Goal: Task Accomplishment & Management: Manage account settings

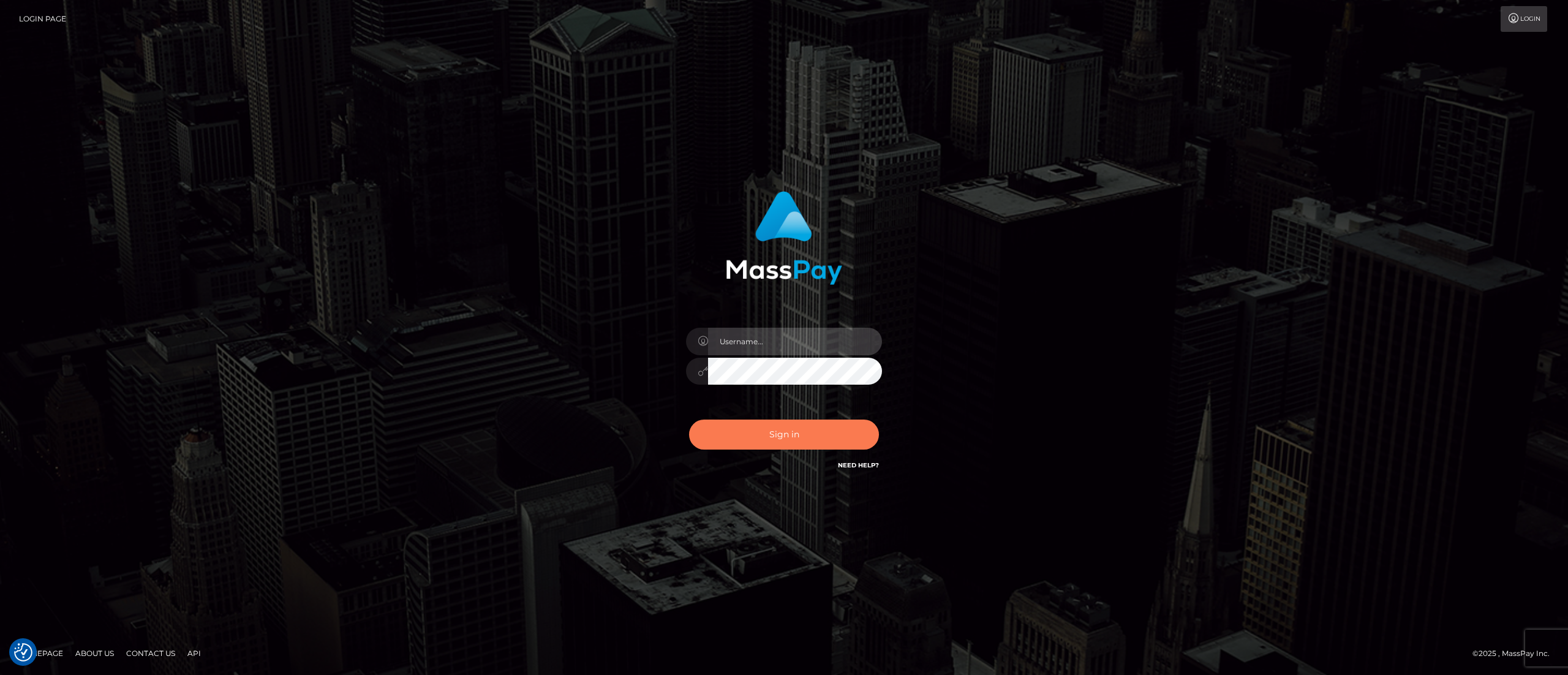
type input "alexandra.barbu"
click at [765, 433] on button "Sign in" at bounding box center [784, 435] width 190 height 30
type input "alexandra.barbu"
click at [766, 436] on button "Sign in" at bounding box center [784, 435] width 190 height 30
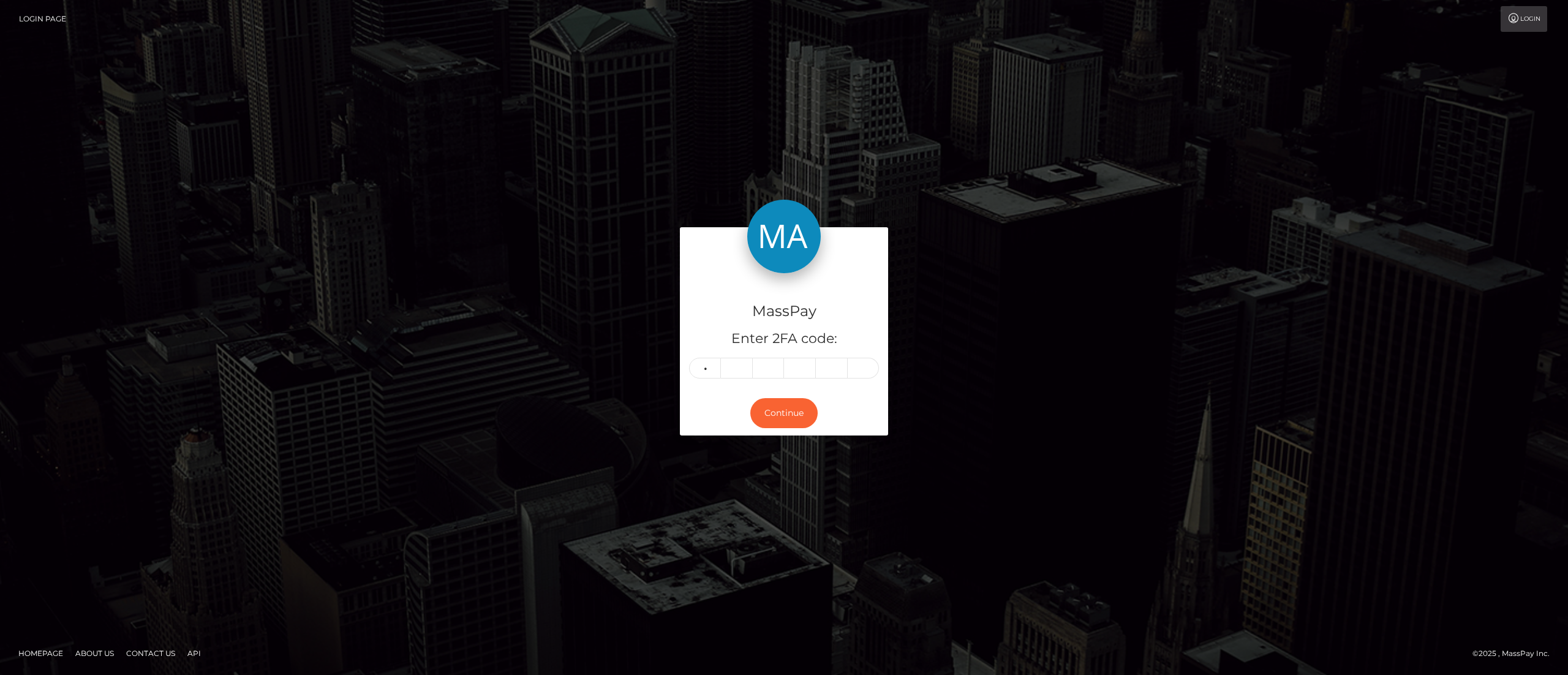
type input "6"
type input "9"
type input "8"
type input "2"
type input "4"
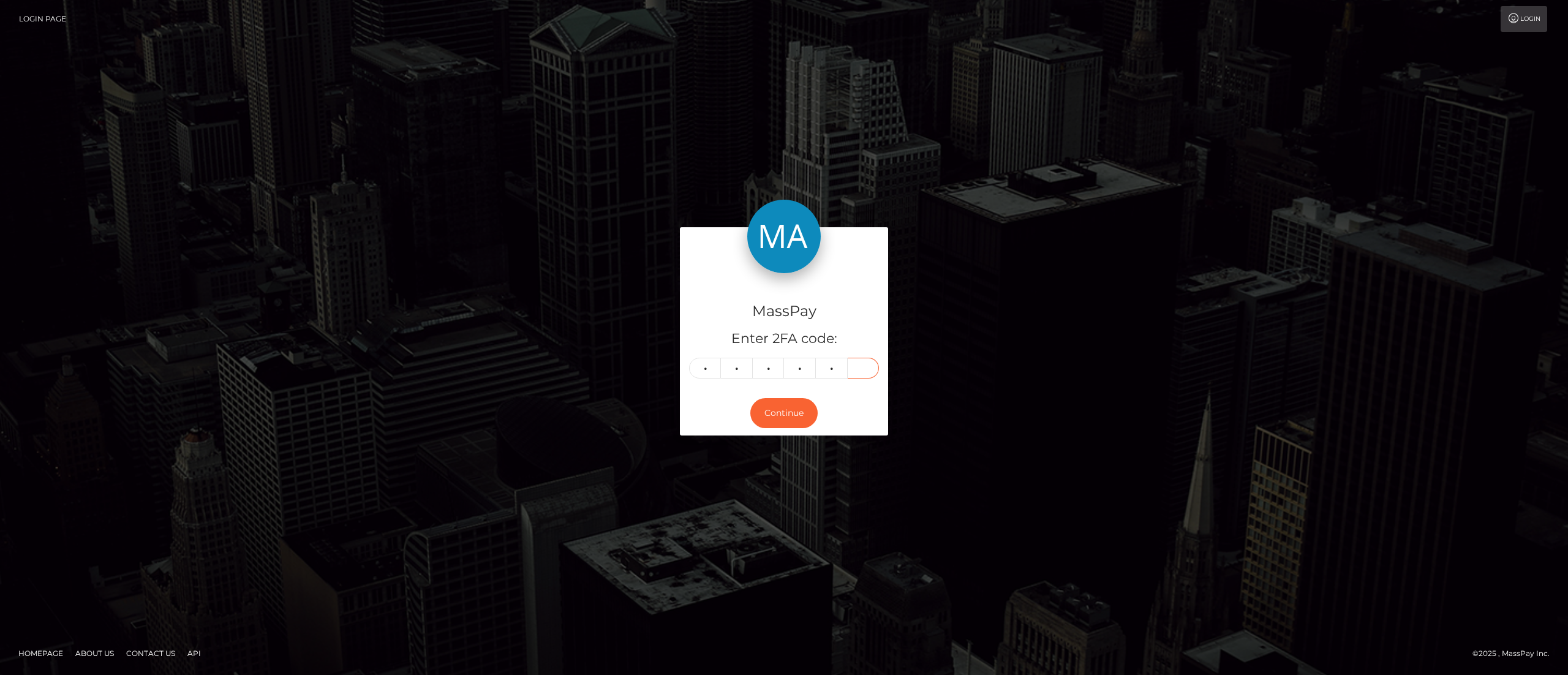
type input "8"
